Goal: Navigation & Orientation: Find specific page/section

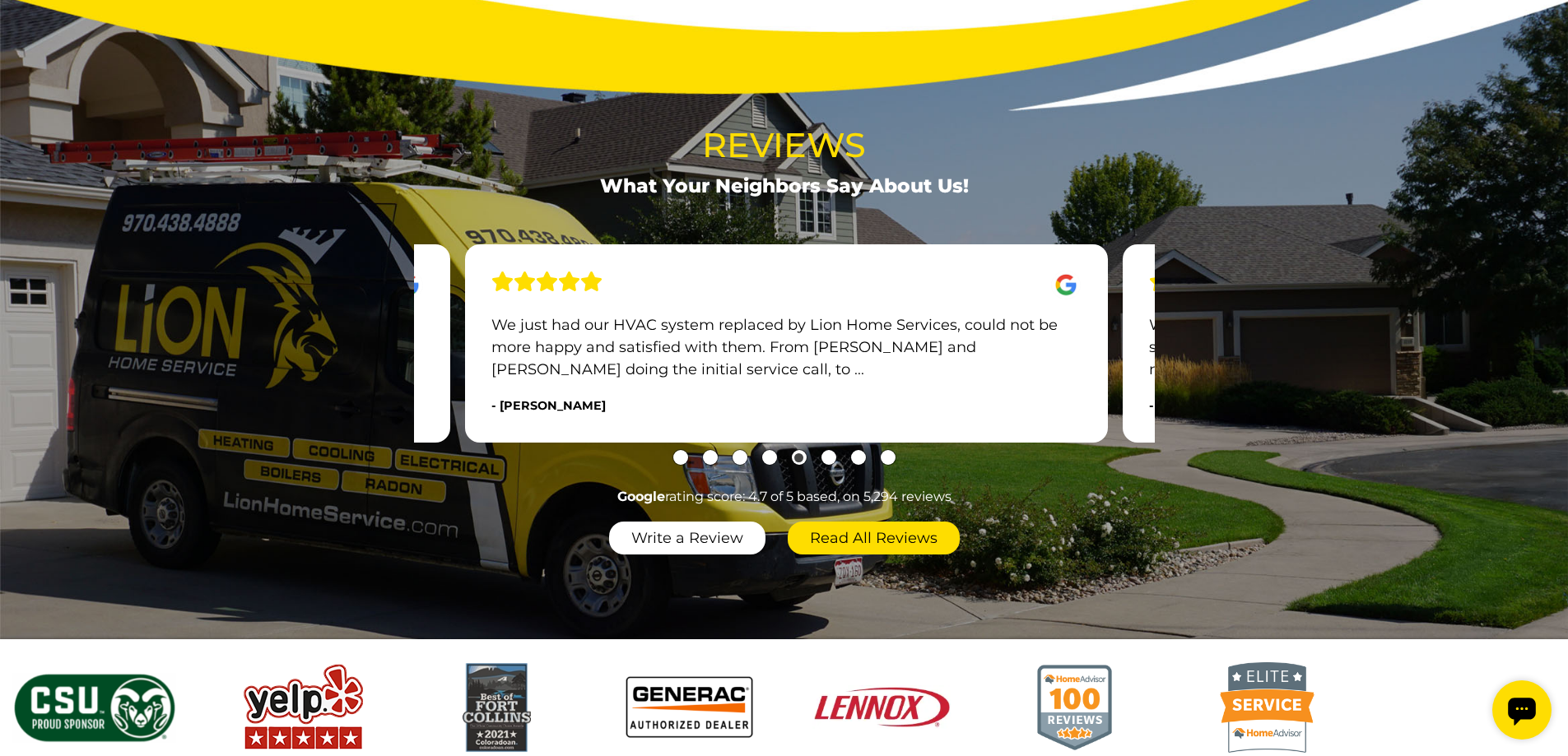
scroll to position [1974, 0]
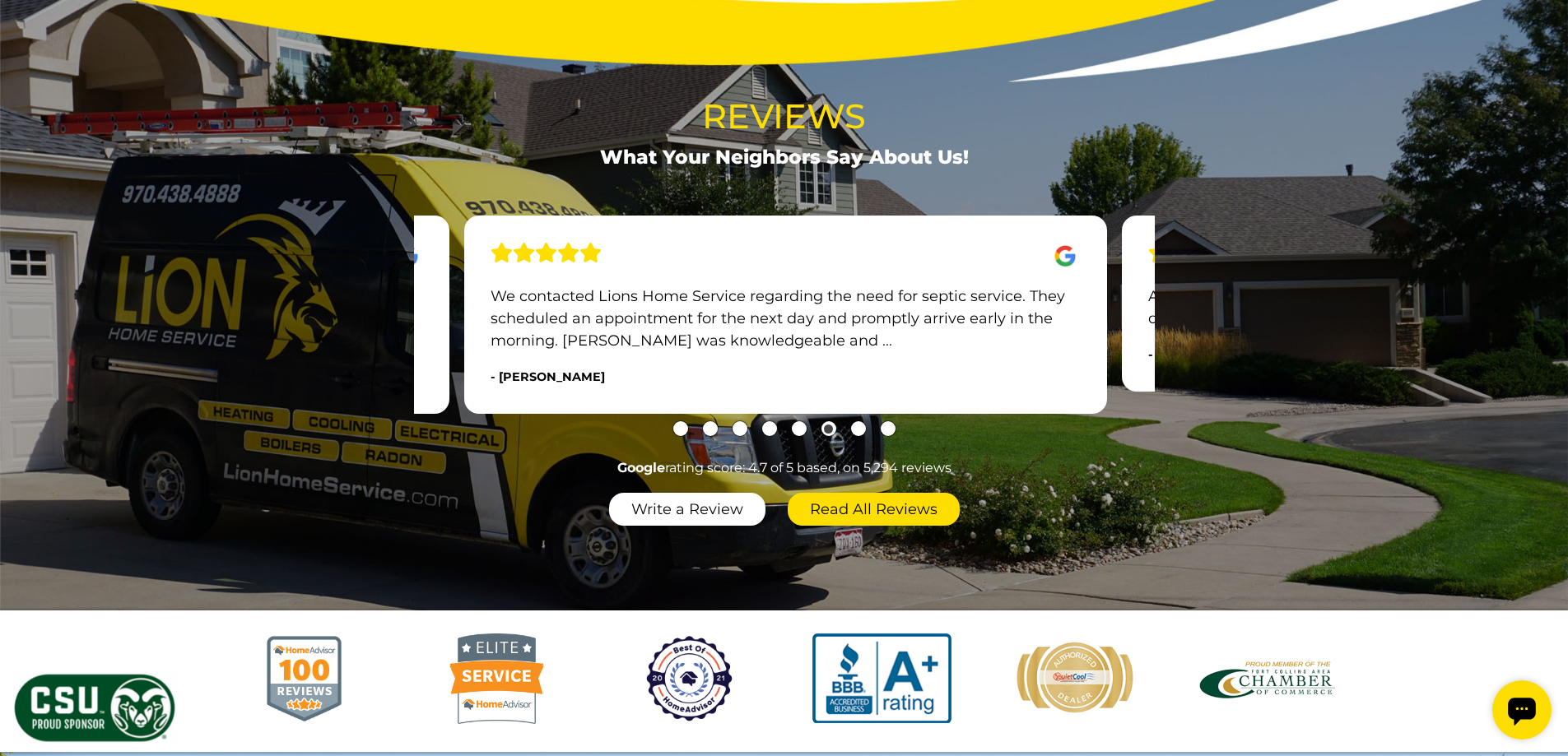
click at [1154, 330] on p "Ask for [PERSON_NAME]! He was a lot more experienced than I expected and did a …" at bounding box center [1443, 307] width 589 height 44
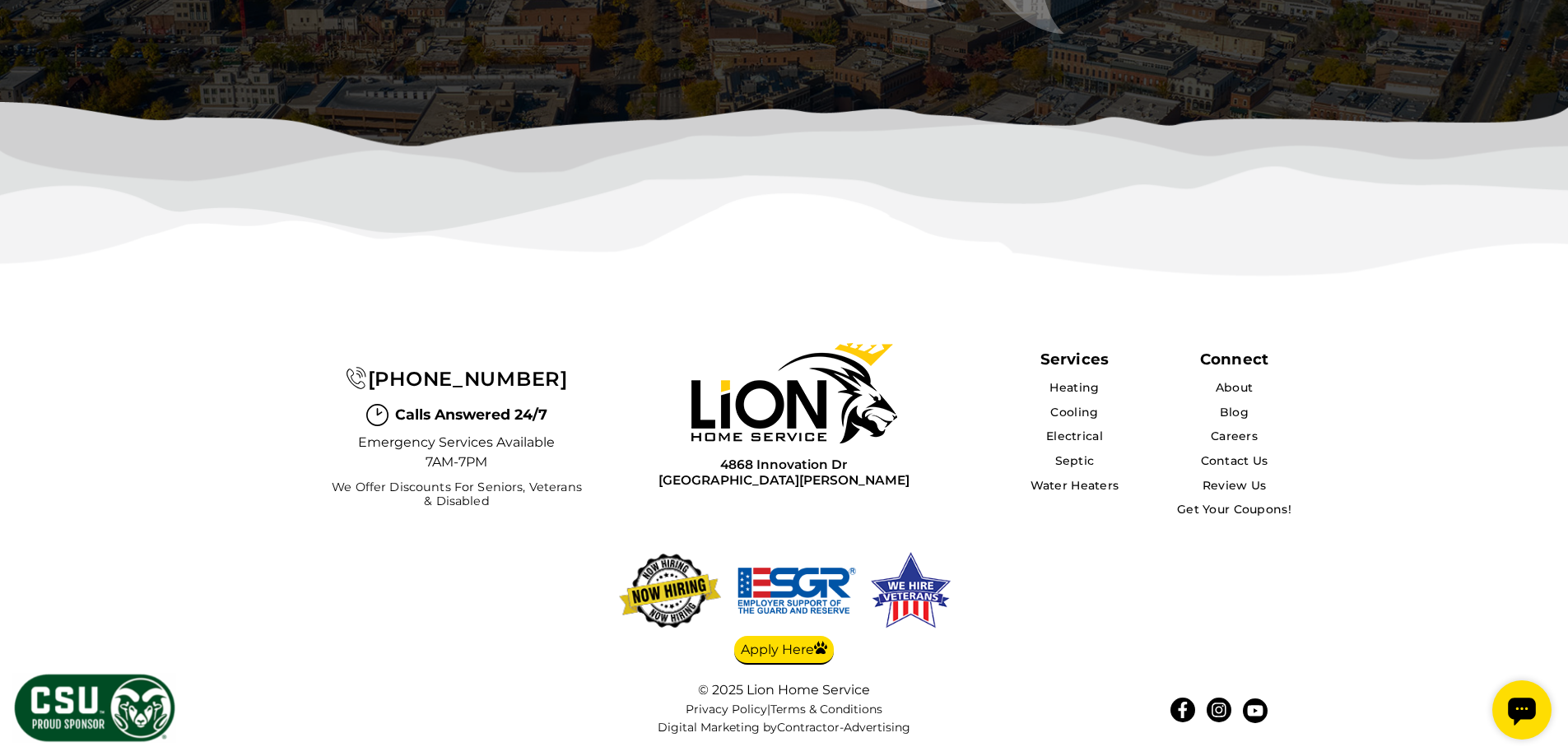
scroll to position [5357, 0]
click at [1249, 392] on link "About" at bounding box center [1234, 387] width 38 height 15
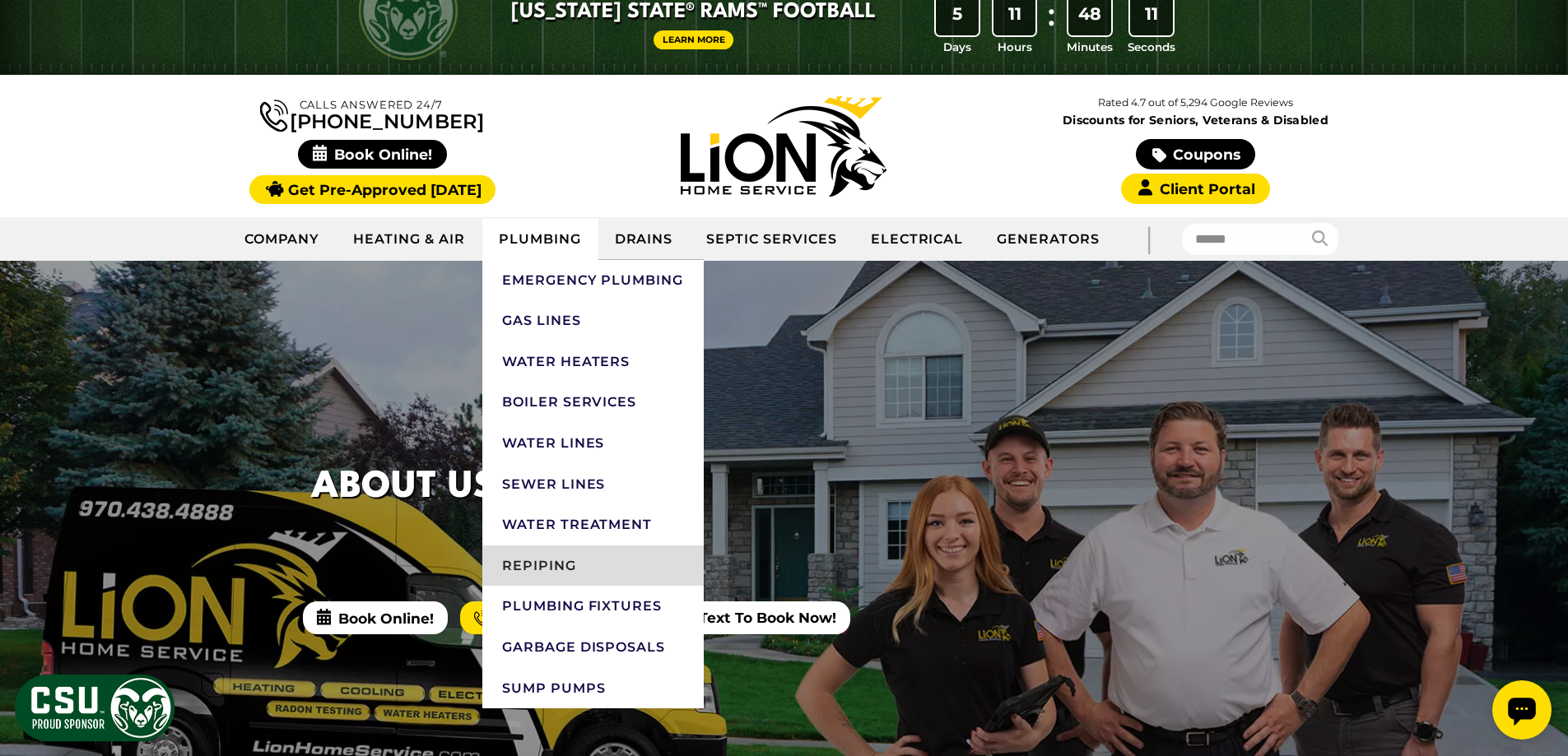
scroll to position [82, 0]
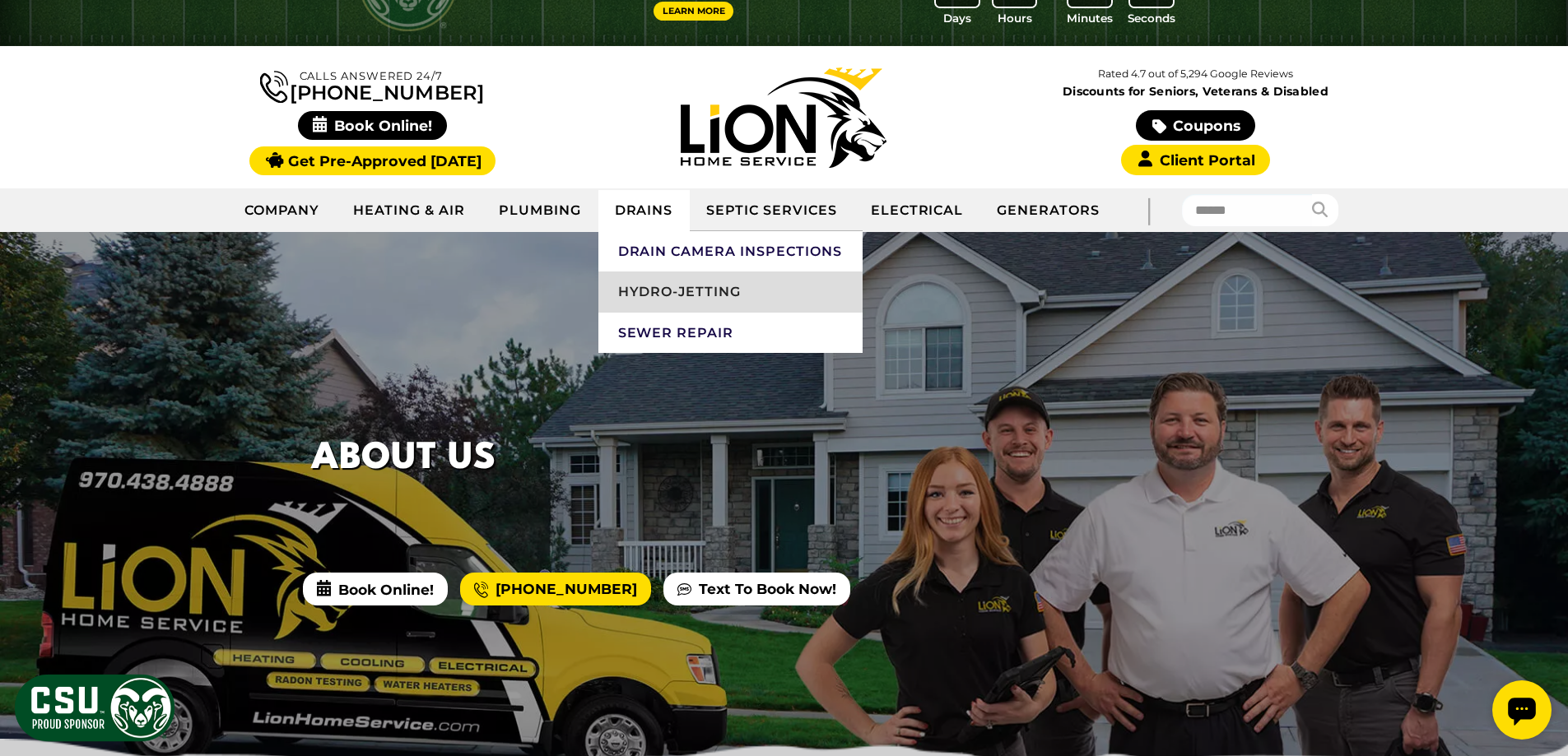
click at [679, 288] on link "Hydro-Jetting" at bounding box center [730, 293] width 264 height 41
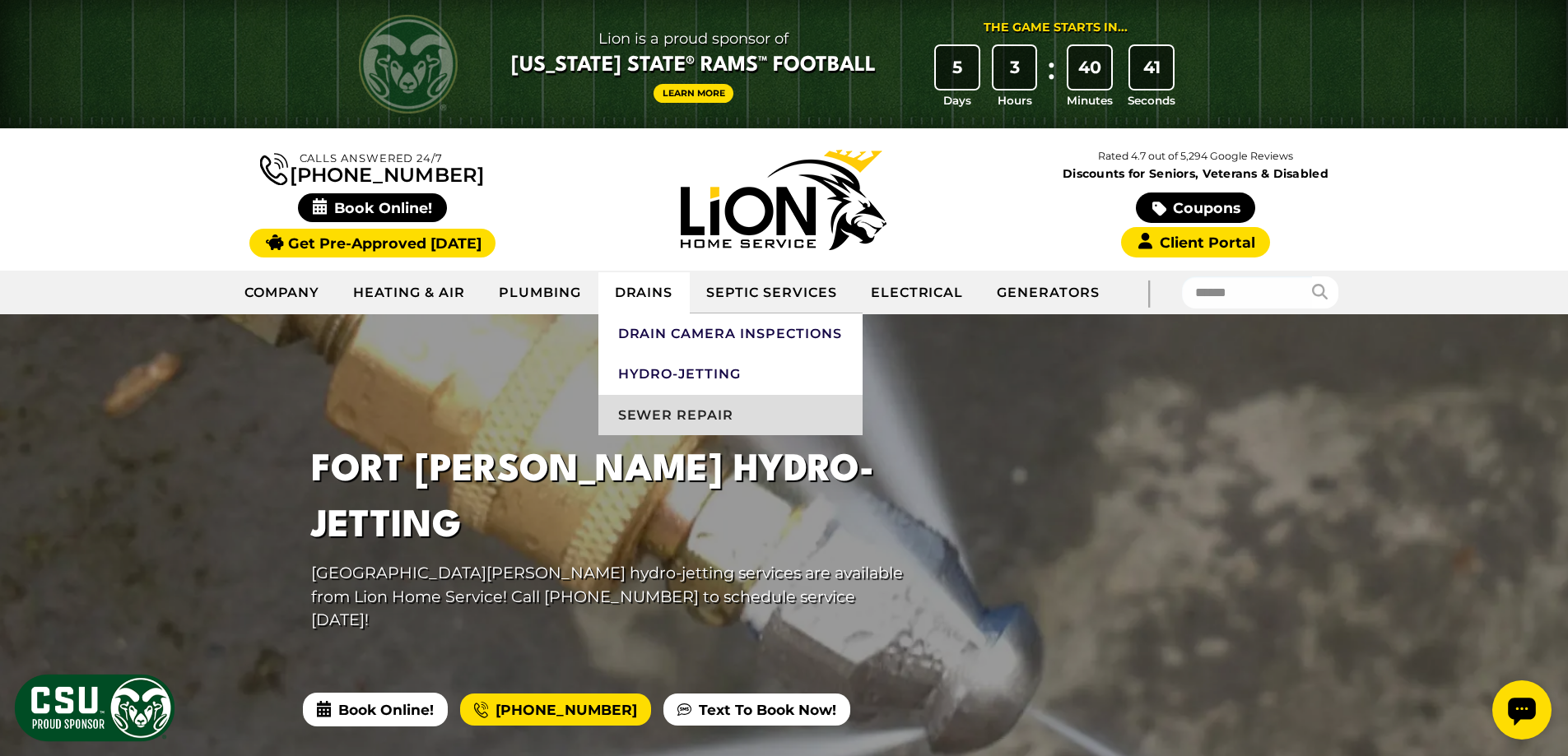
click at [673, 420] on link "Sewer Repair" at bounding box center [730, 415] width 264 height 41
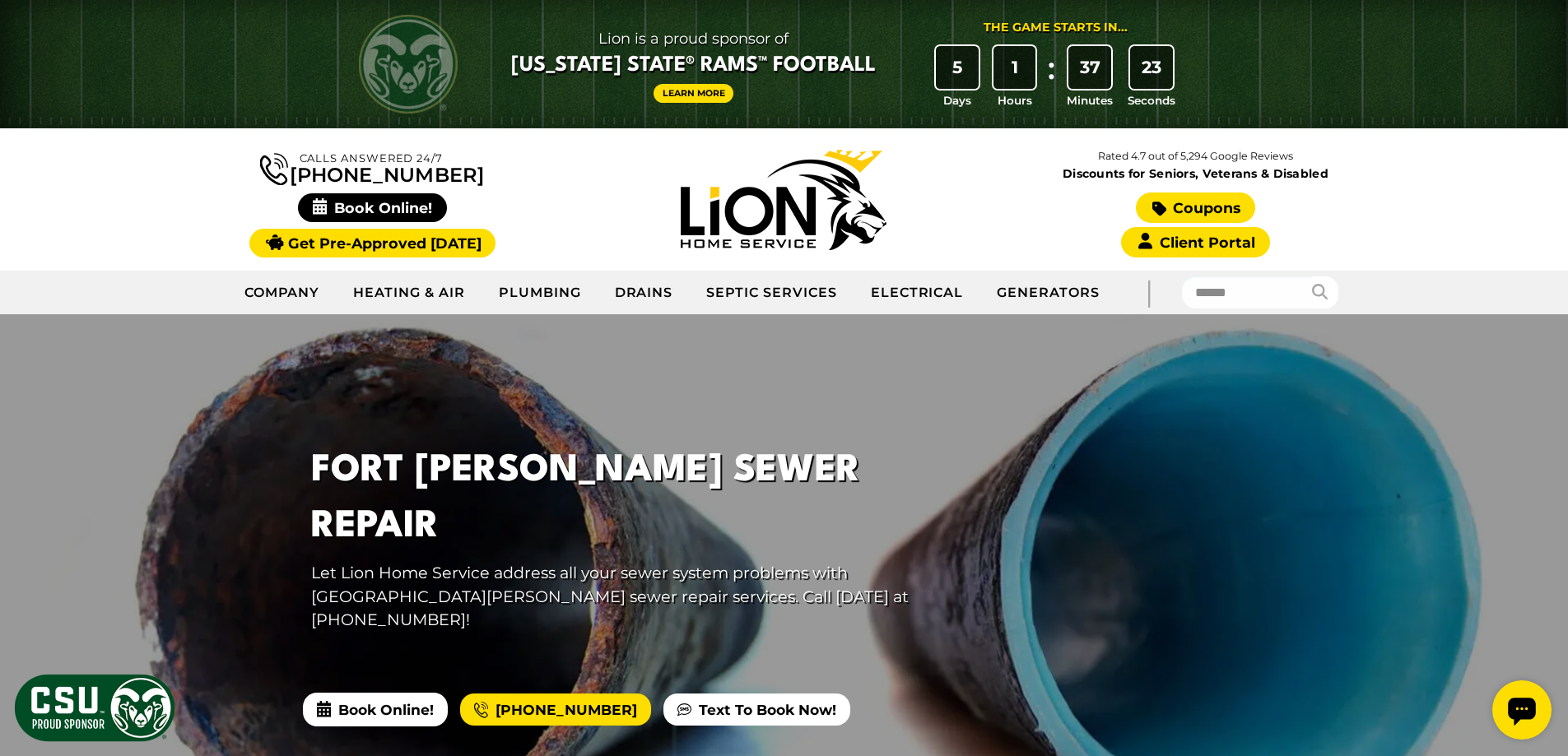
click at [1211, 204] on link "Coupons" at bounding box center [1195, 207] width 119 height 30
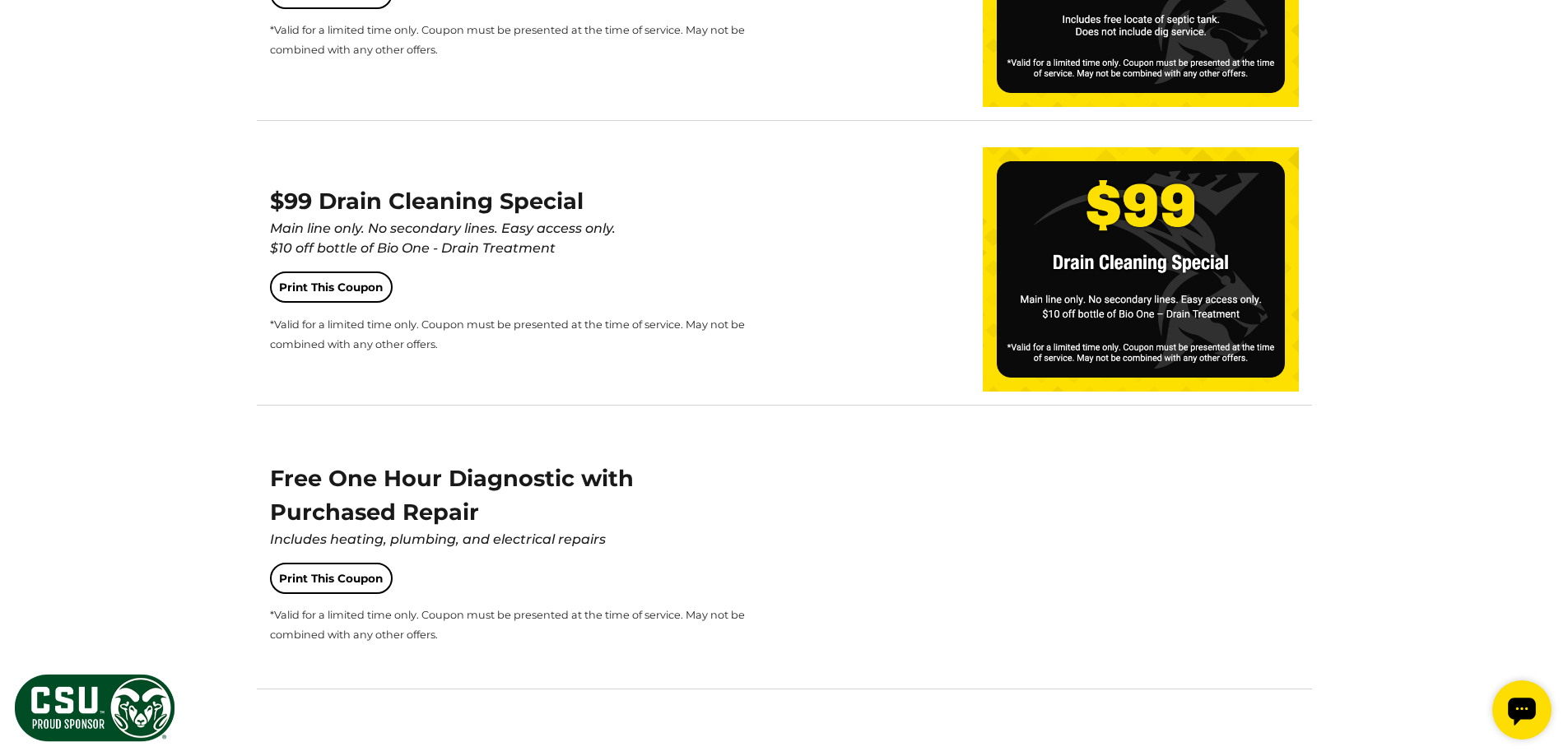
scroll to position [2189, 0]
